Goal: Navigation & Orientation: Find specific page/section

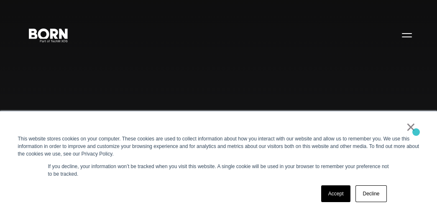
click at [416, 132] on div "× This website stores cookies on your computer. These cookies are used to colle…" at bounding box center [219, 161] width 418 height 101
click at [410, 128] on link "×" at bounding box center [411, 127] width 10 height 8
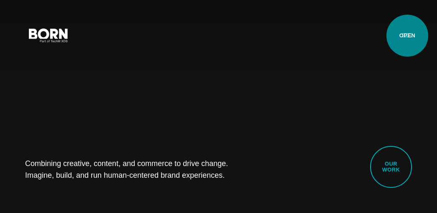
click at [407, 36] on button "Primary Menu" at bounding box center [407, 35] width 20 height 18
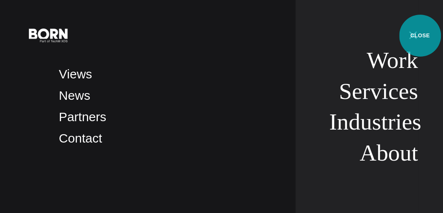
click at [420, 36] on button "Primary Menu" at bounding box center [413, 35] width 20 height 18
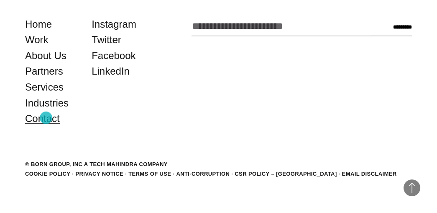
scroll to position [1632, 0]
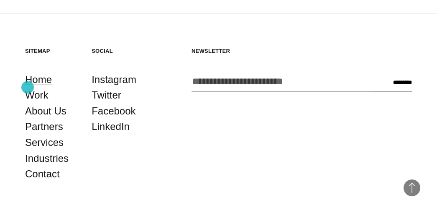
click at [28, 87] on link "Home" at bounding box center [38, 80] width 27 height 16
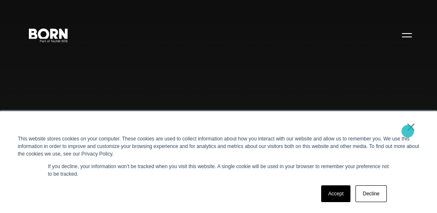
click at [408, 131] on link "×" at bounding box center [411, 127] width 10 height 8
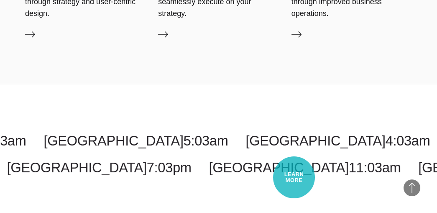
scroll to position [1673, 0]
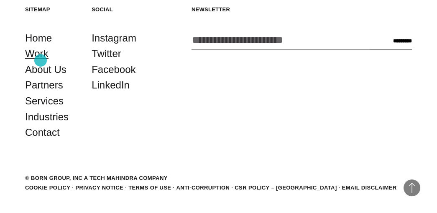
click at [41, 60] on link "Work" at bounding box center [36, 54] width 23 height 16
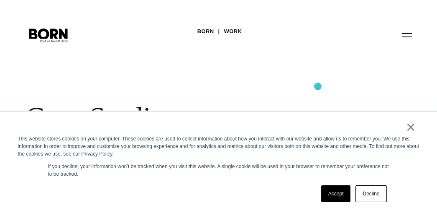
scroll to position [28, 0]
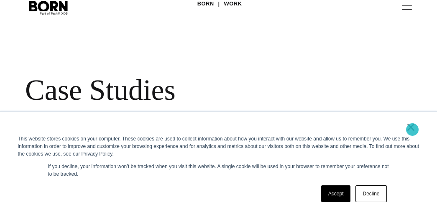
click at [412, 128] on link "×" at bounding box center [411, 127] width 10 height 8
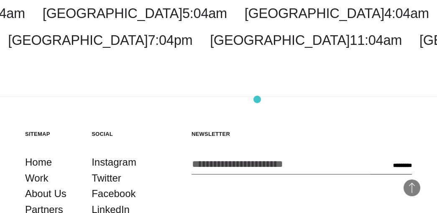
scroll to position [2120, 0]
